Goal: Task Accomplishment & Management: Manage account settings

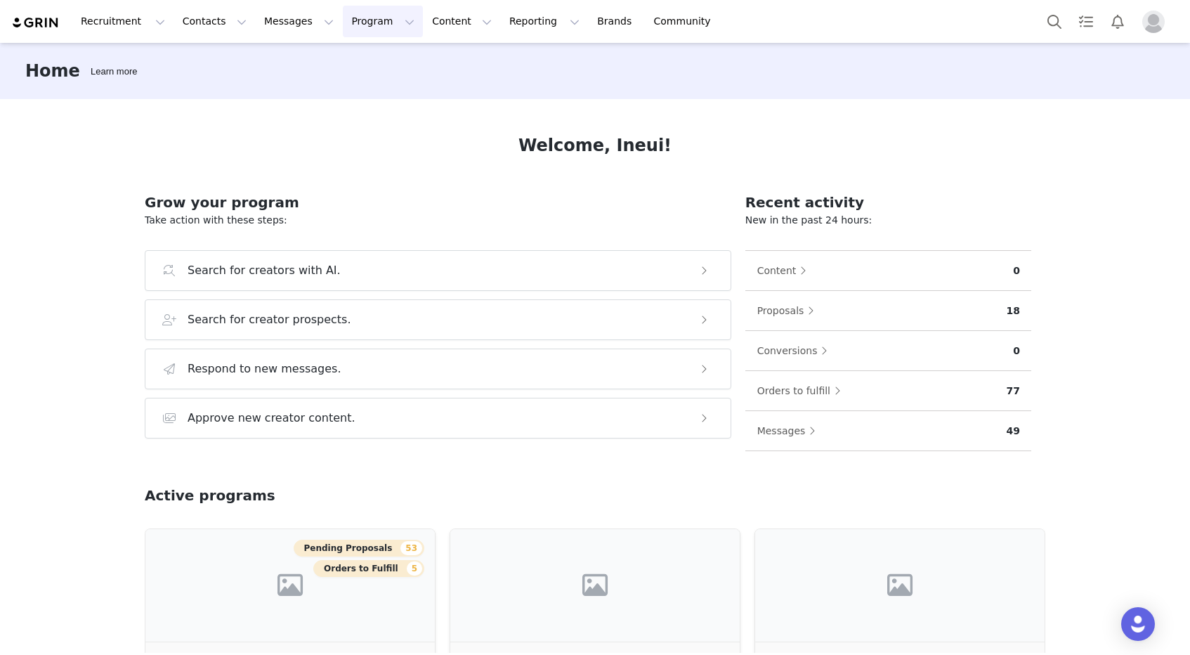
click at [346, 29] on button "Program Program" at bounding box center [383, 22] width 80 height 32
click at [353, 62] on p "Activations" at bounding box center [359, 62] width 54 height 15
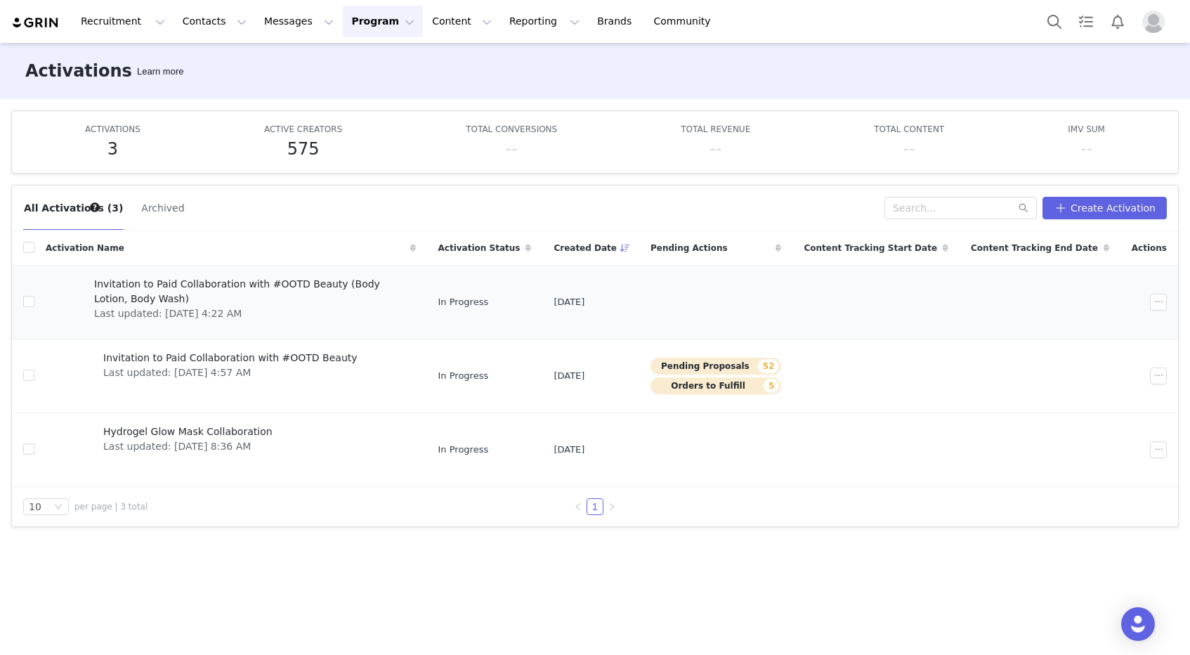
click at [308, 280] on span "Invitation to Paid Collaboration with #OOTD Beauty (Body Lotion, Body Wash)" at bounding box center [250, 291] width 313 height 29
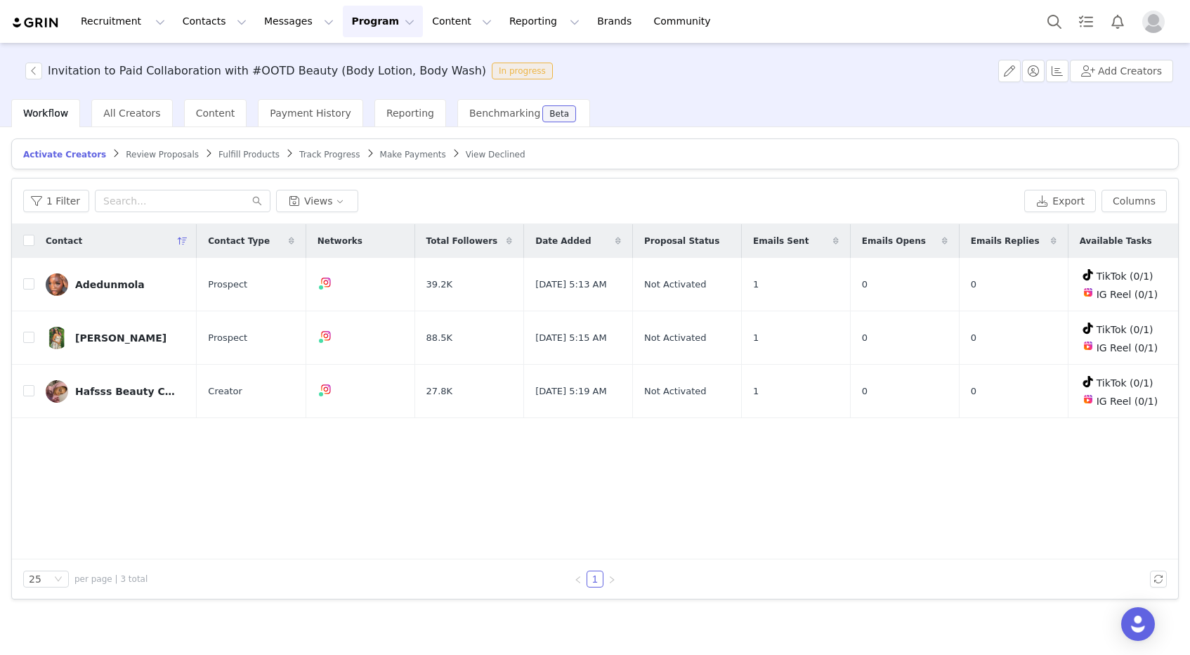
drag, startPoint x: 563, startPoint y: 525, endPoint x: 679, endPoint y: 530, distance: 116.0
click at [619, 529] on div "Contact Contact Type Networks Total Followers Date Added Proposal Status Emails…" at bounding box center [595, 391] width 1166 height 335
click at [681, 530] on div "Contact Contact Type Networks Total Followers Date Added Proposal Status Emails…" at bounding box center [595, 391] width 1166 height 335
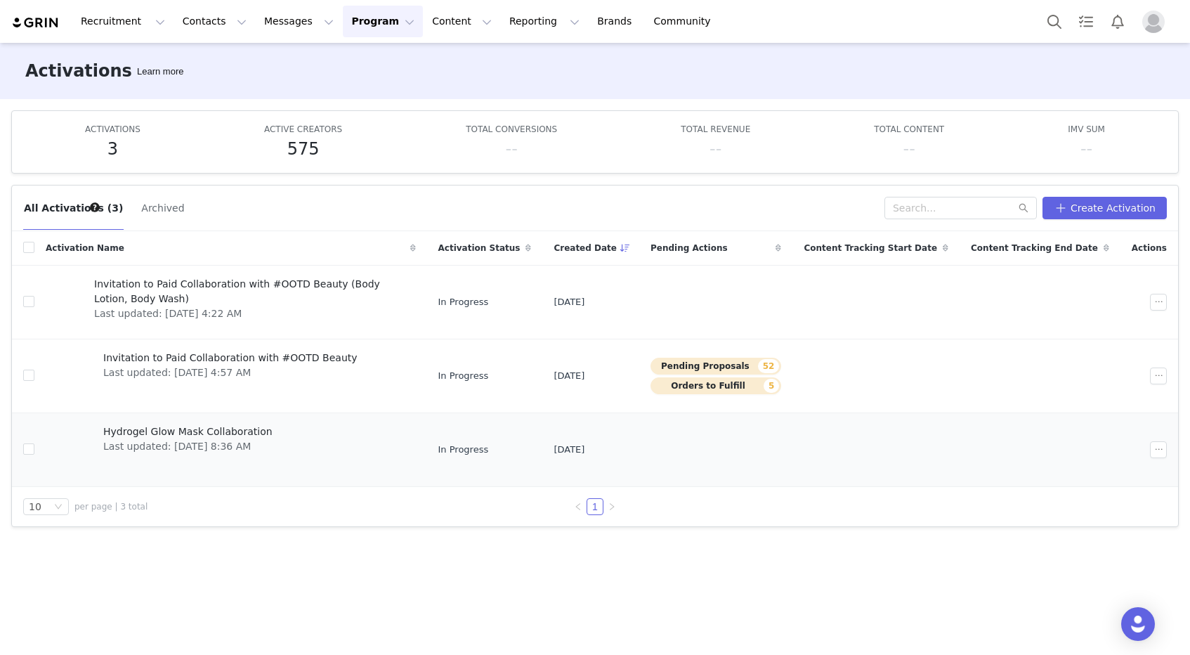
click at [273, 436] on div "Hydrogel Glow Mask Collaboration Last updated: [DATE] 8:36 AM" at bounding box center [188, 449] width 186 height 56
